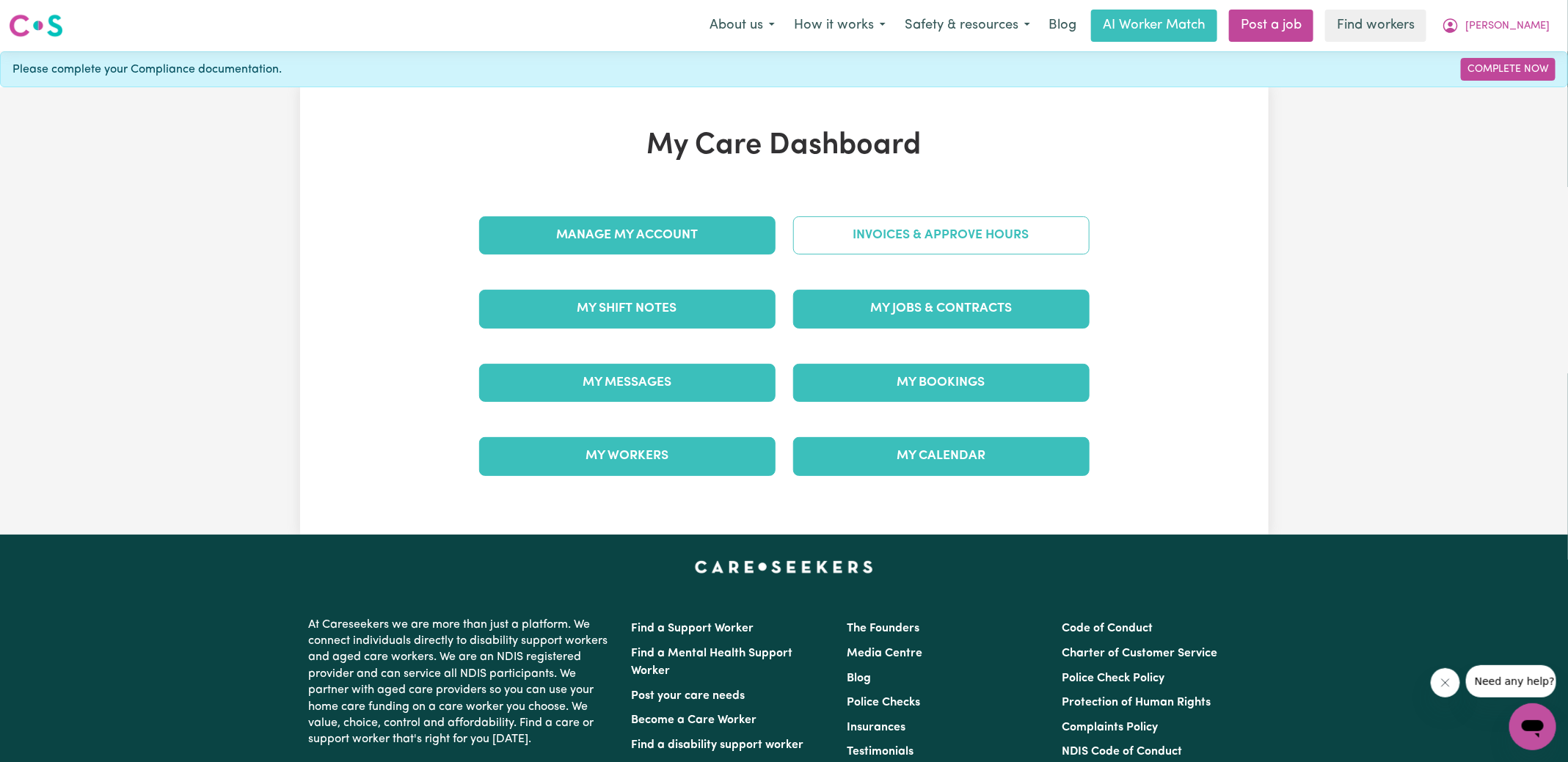
click at [964, 249] on link "Invoices & Approve Hours" at bounding box center [941, 235] width 297 height 38
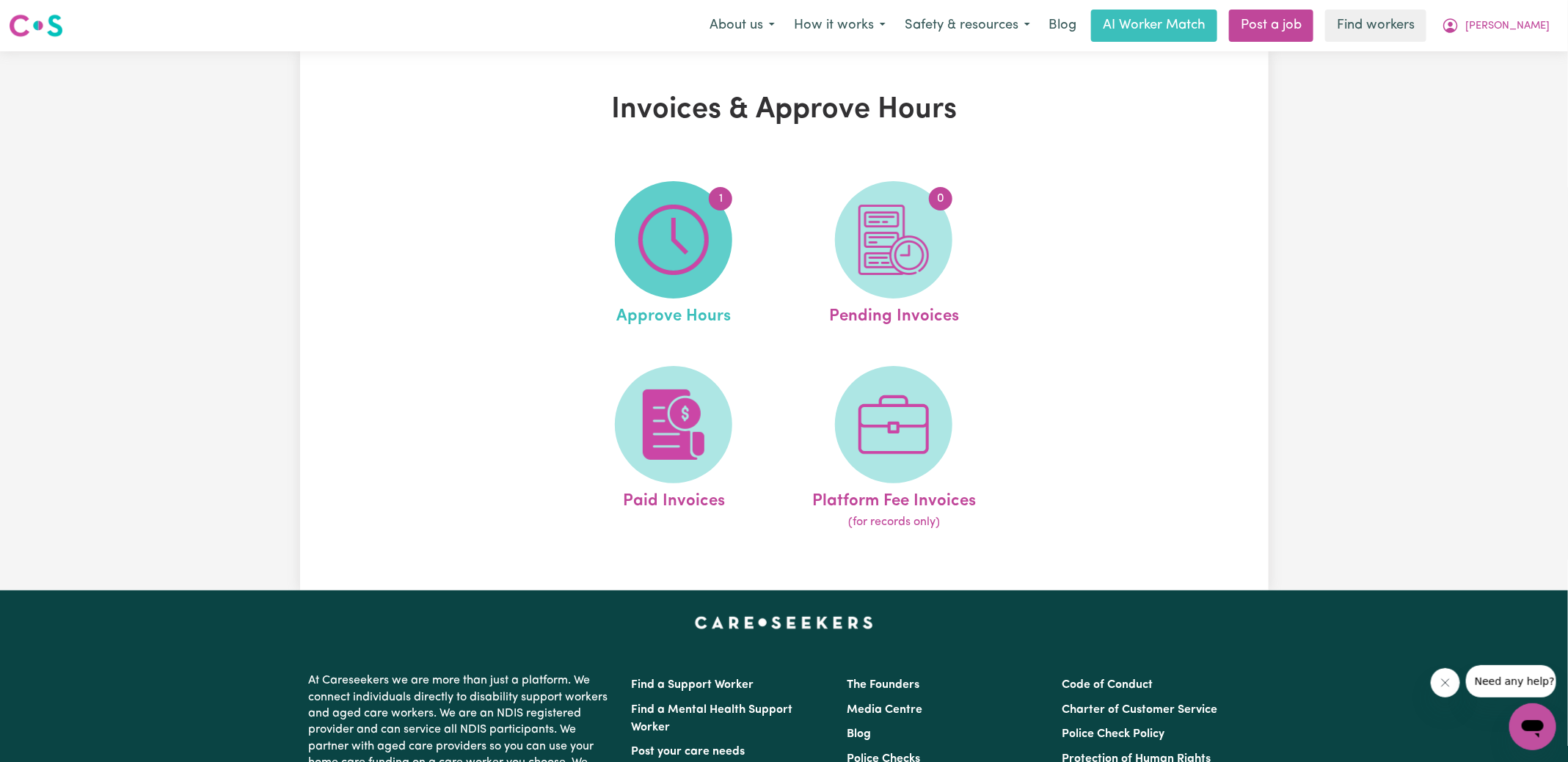
click at [721, 235] on span "1" at bounding box center [673, 239] width 118 height 118
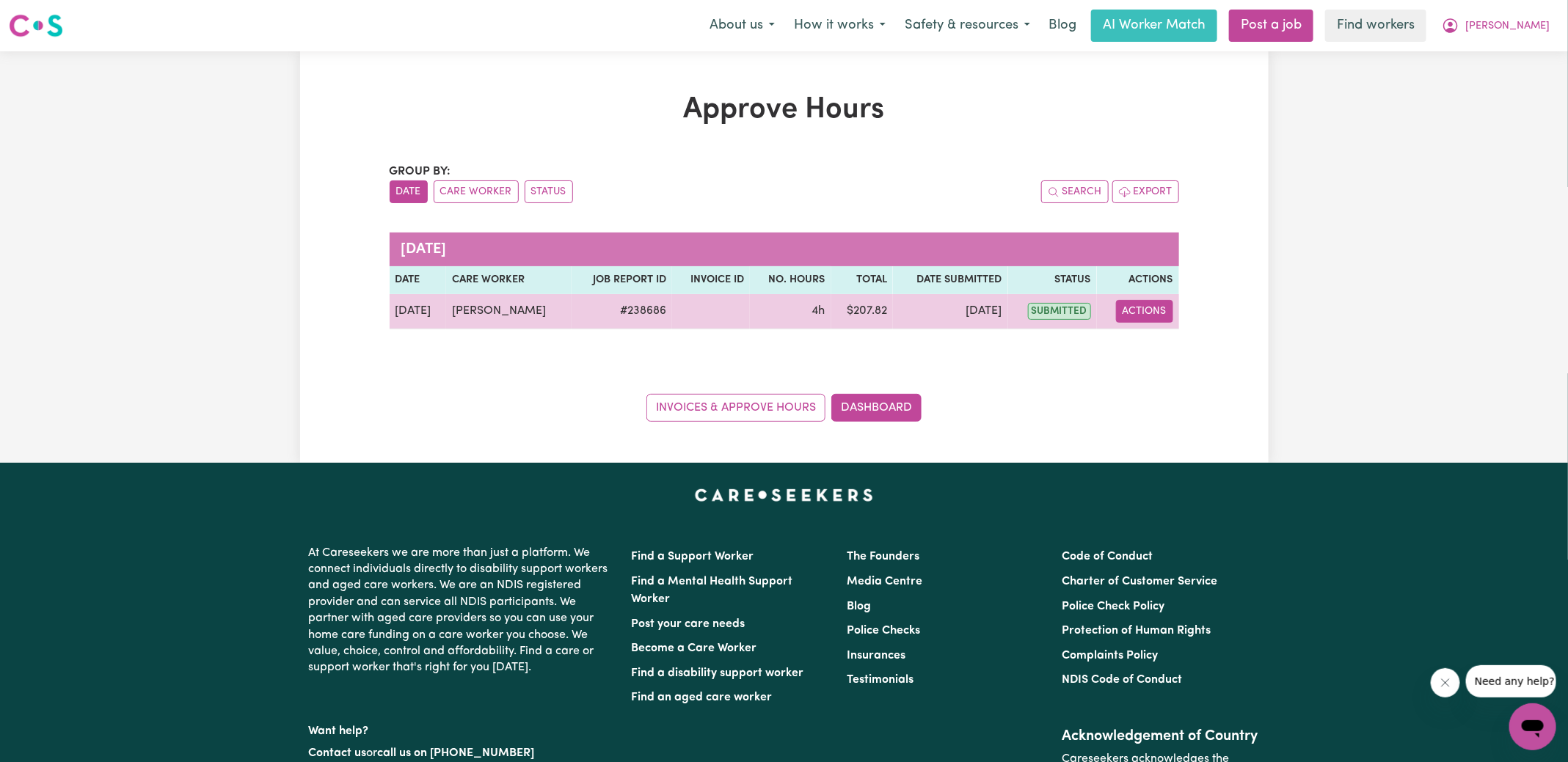
click at [1146, 315] on button "Actions" at bounding box center [1145, 312] width 58 height 23
click at [1154, 341] on link "View Job Report" at bounding box center [1182, 345] width 126 height 30
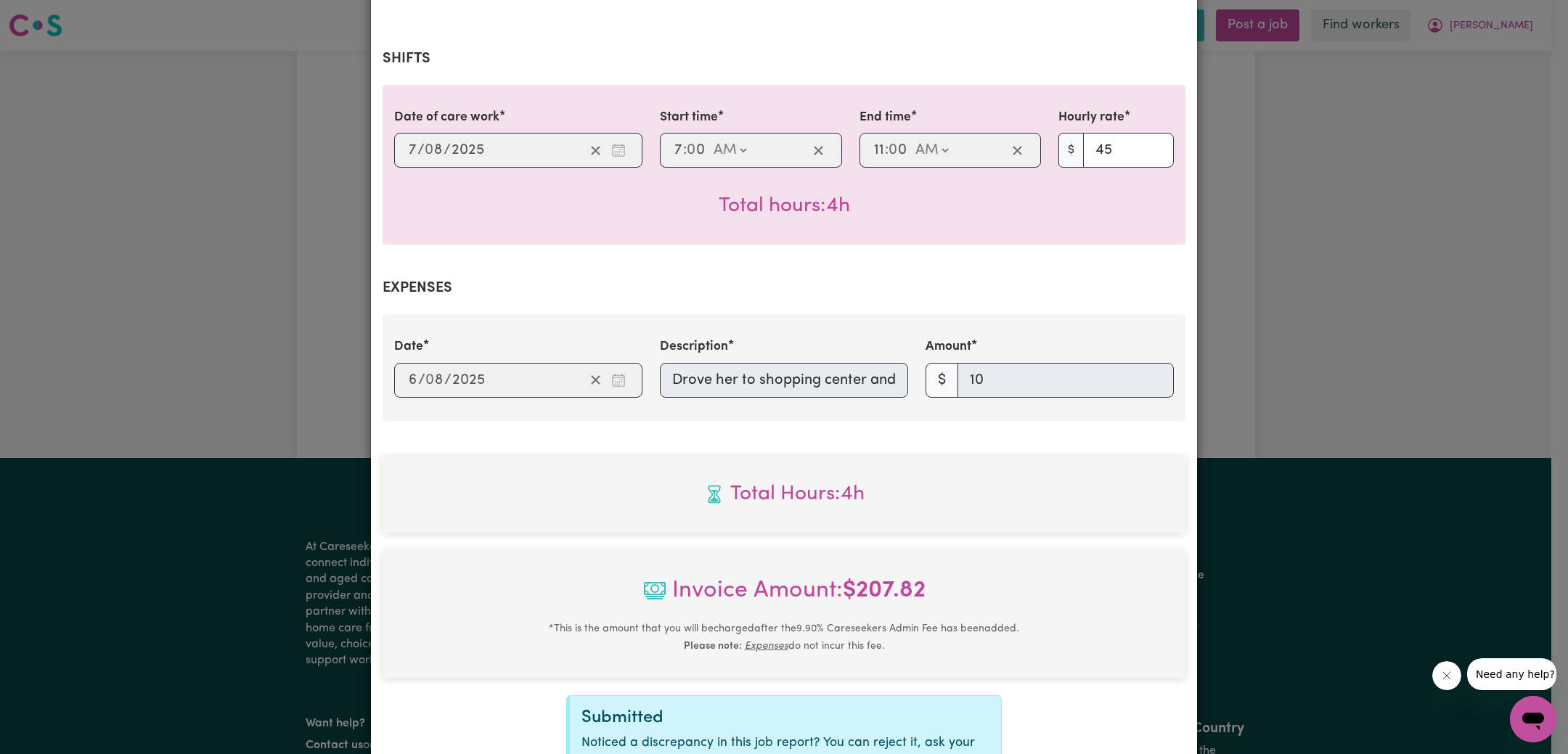
scroll to position [470, 0]
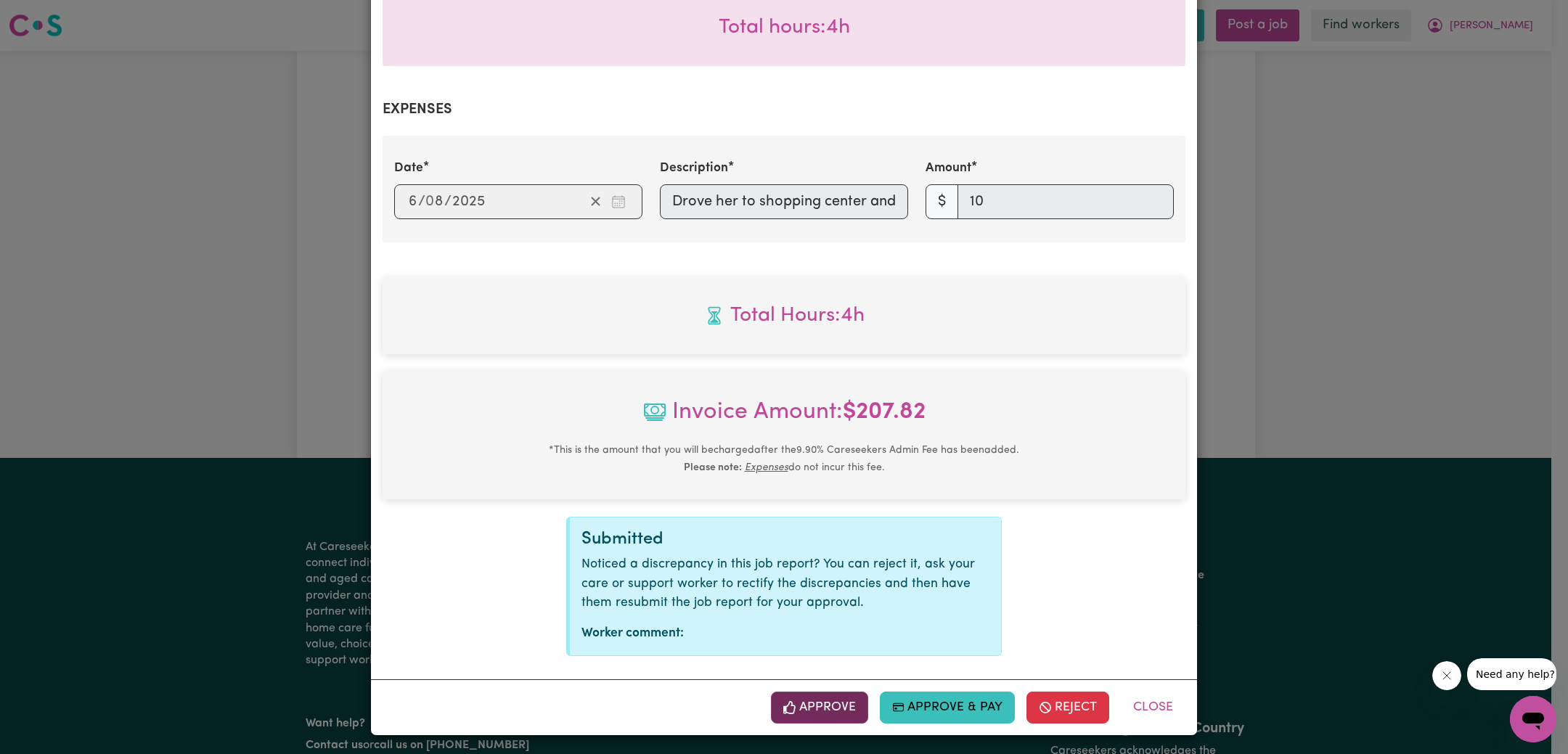
click at [810, 712] on button "Approve" at bounding box center [820, 708] width 98 height 32
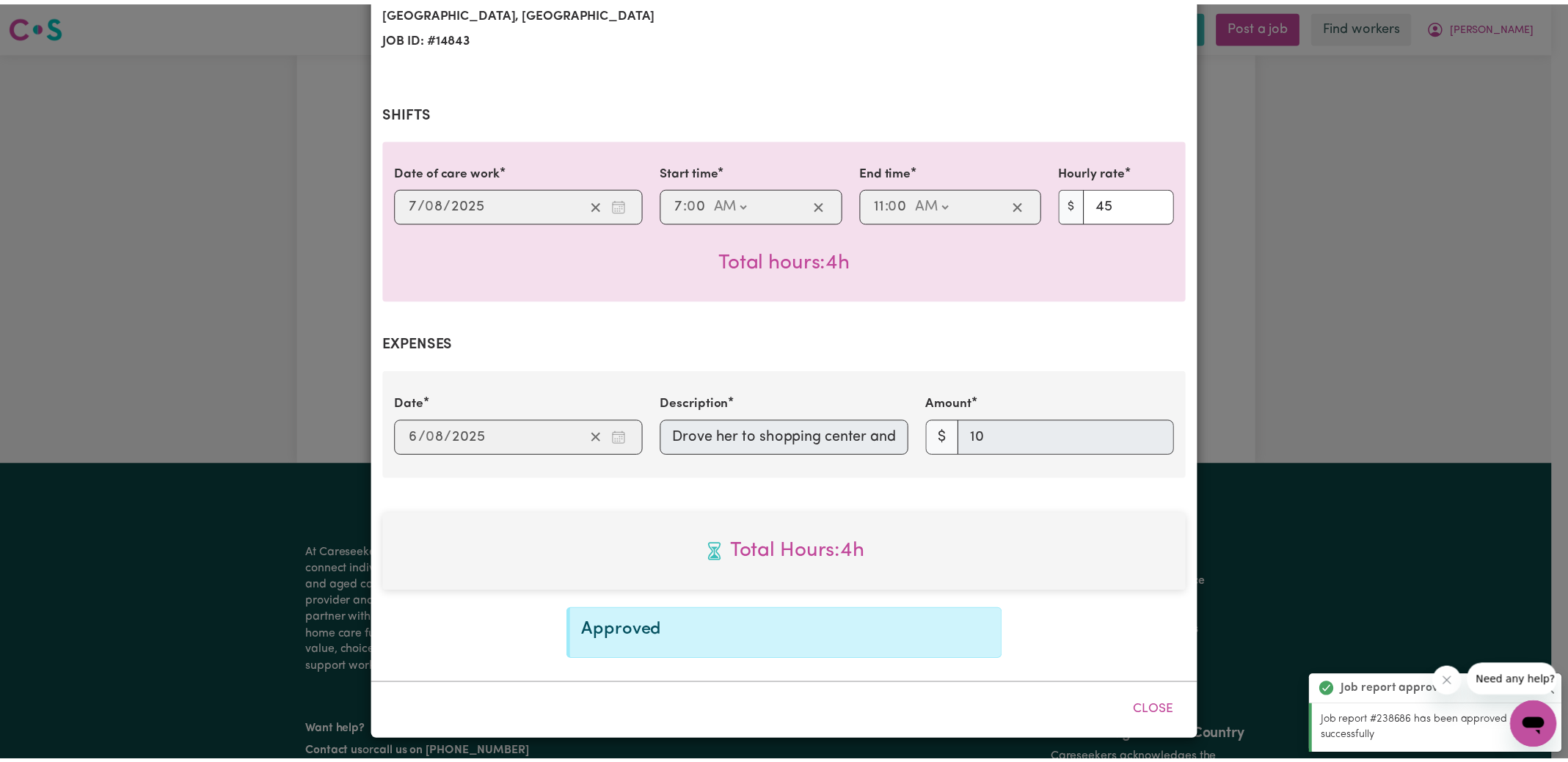
scroll to position [240, 0]
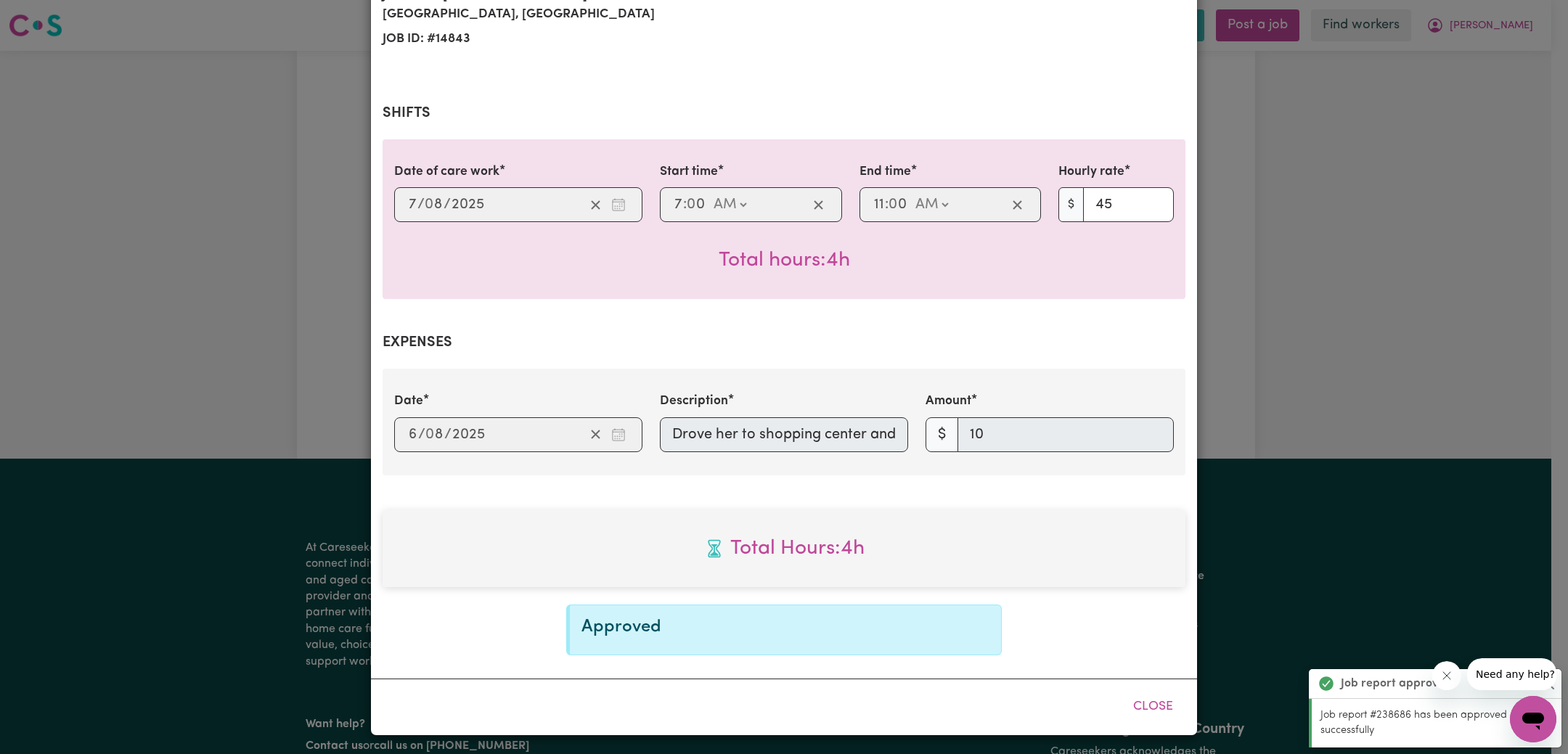
click at [1379, 147] on div "Job Report # 238686 - [PERSON_NAME] Summary Job report # 238686 Client name: [P…" at bounding box center [784, 377] width 1568 height 754
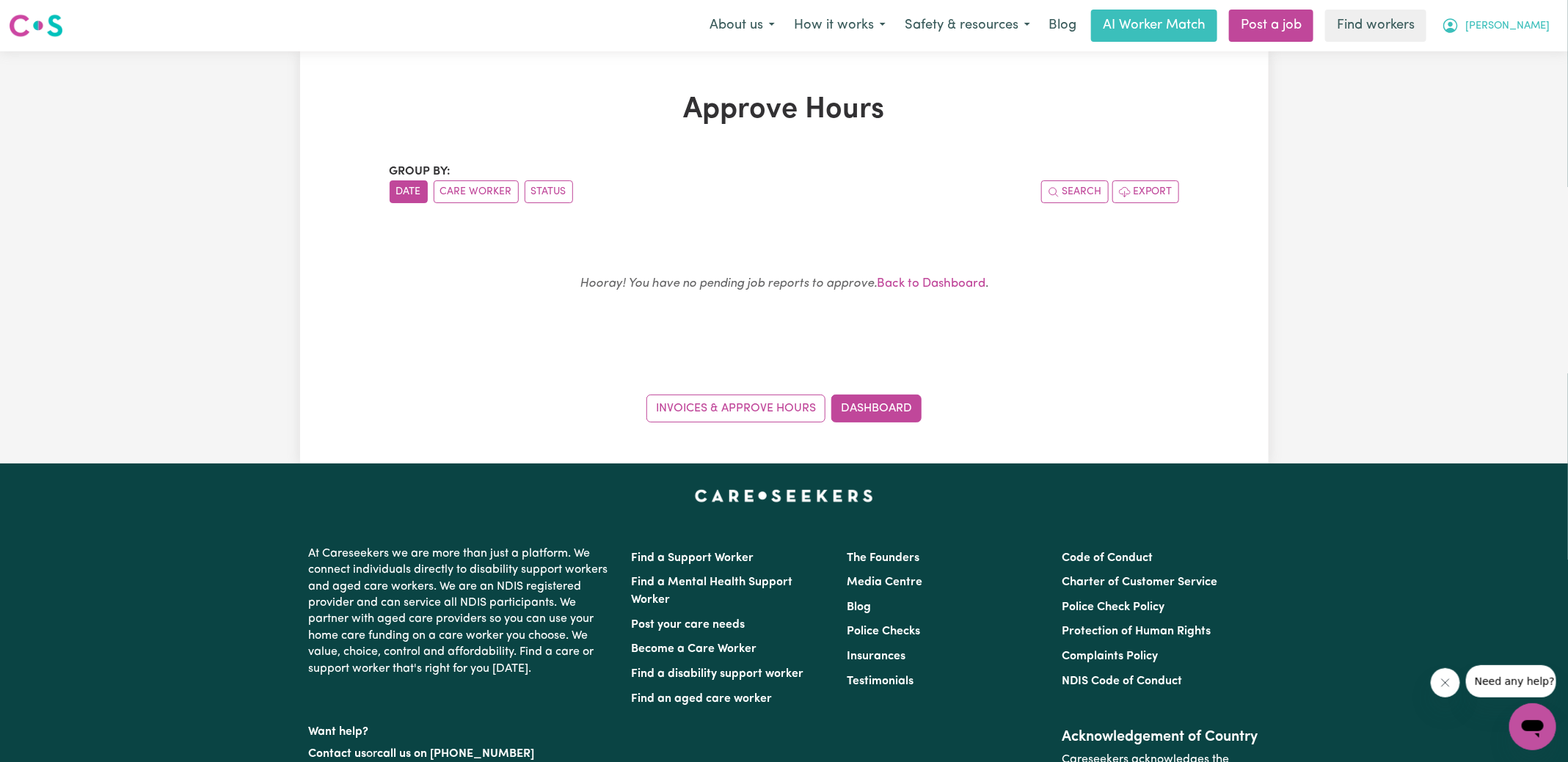
click at [1529, 28] on button "[PERSON_NAME]" at bounding box center [1496, 25] width 127 height 30
click at [1481, 90] on link "Logout" at bounding box center [1501, 85] width 116 height 28
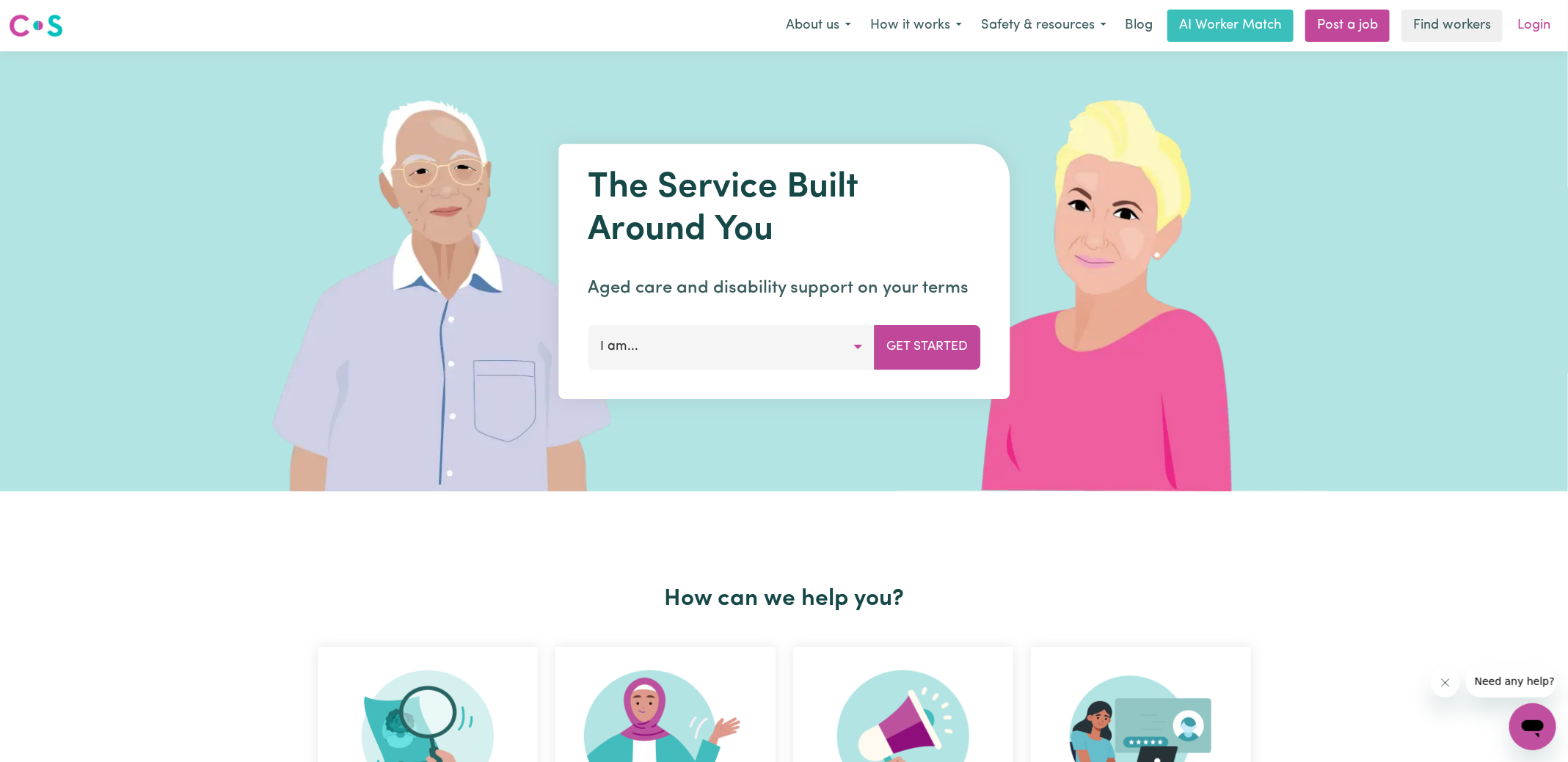
click at [1534, 28] on link "Login" at bounding box center [1534, 25] width 51 height 32
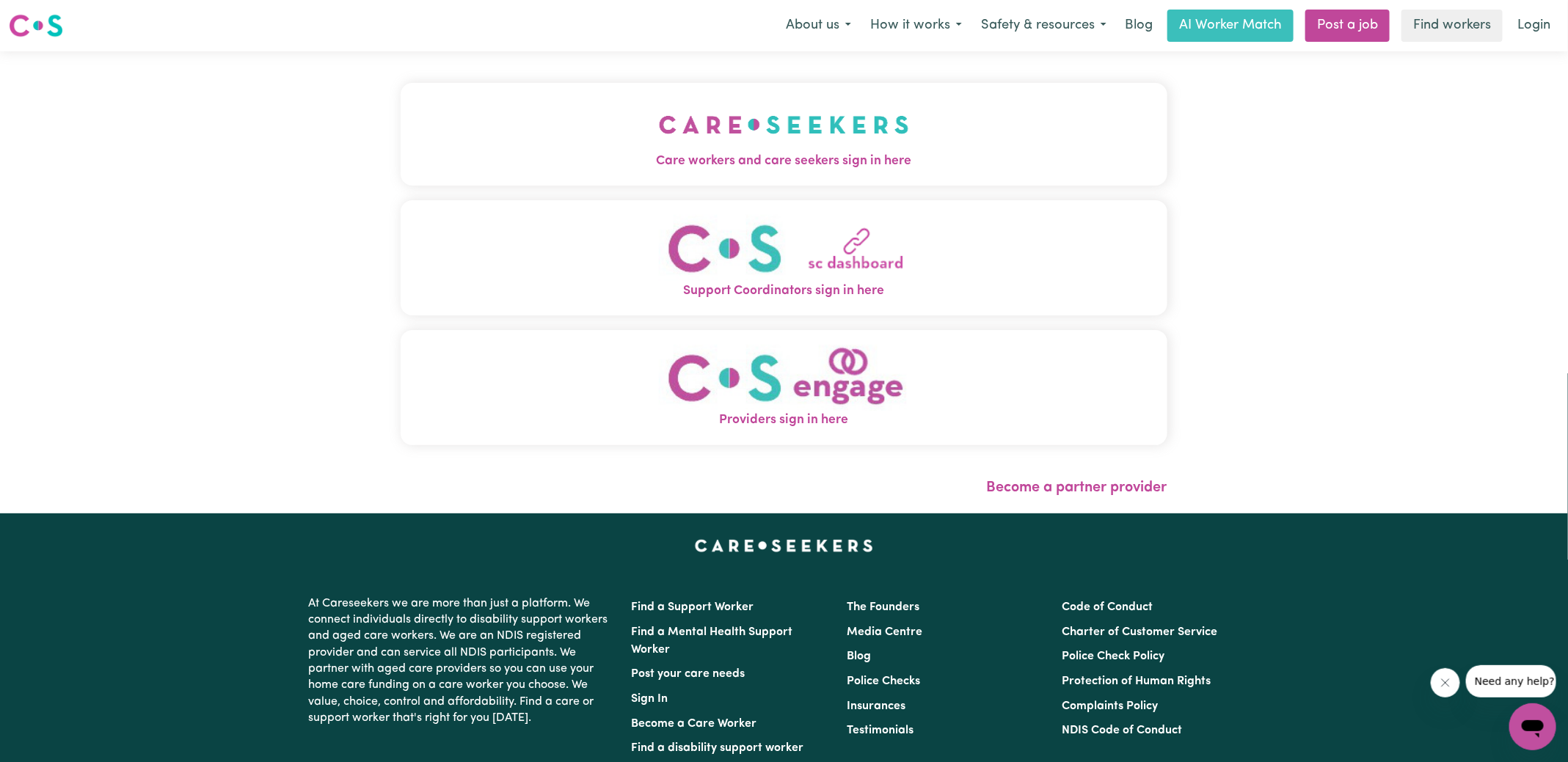
click at [738, 139] on img "Care workers and care seekers sign in here" at bounding box center [784, 125] width 250 height 54
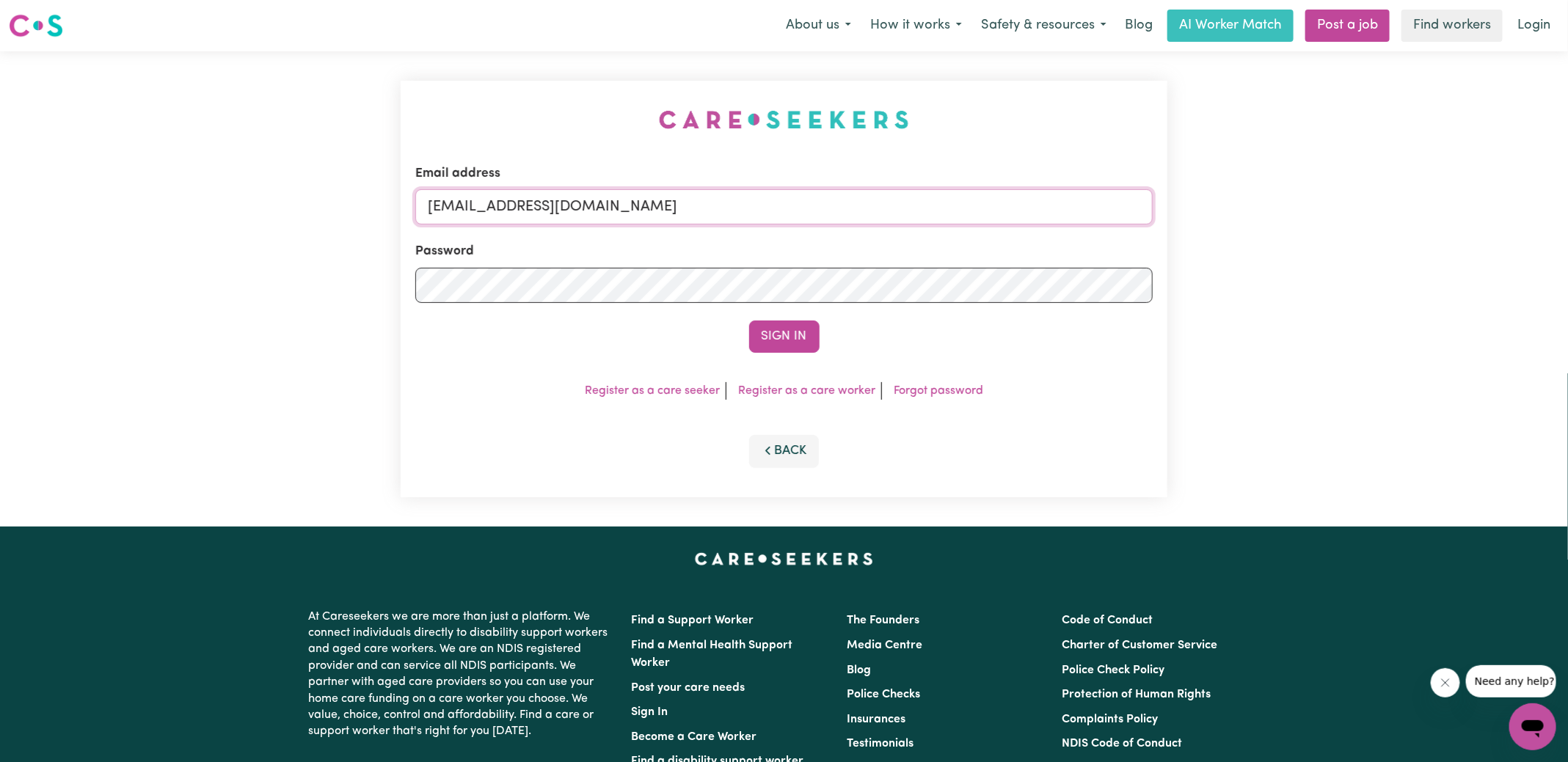
drag, startPoint x: 502, startPoint y: 207, endPoint x: 903, endPoint y: 222, distance: 401.3
click at [903, 224] on form "Email address [EMAIL_ADDRESS][DOMAIN_NAME] Password Sign In" at bounding box center [784, 258] width 738 height 188
paste input "IrenePapandreou"
type input "[EMAIL_ADDRESS][DOMAIN_NAME]"
click at [749, 321] on button "Sign In" at bounding box center [784, 336] width 71 height 32
